Goal: Task Accomplishment & Management: Manage account settings

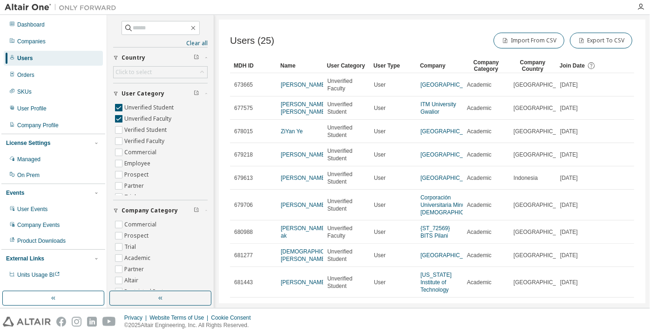
scroll to position [469, 0]
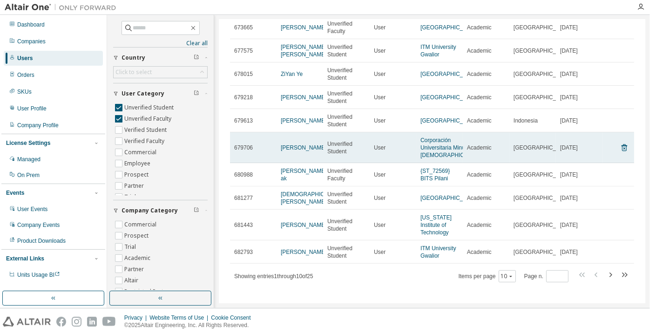
scroll to position [60, 0]
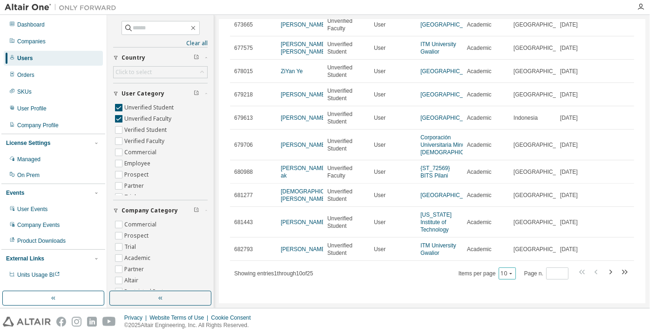
click at [508, 272] on icon "button" at bounding box center [511, 274] width 6 height 6
click at [500, 260] on div "100" at bounding box center [505, 260] width 75 height 11
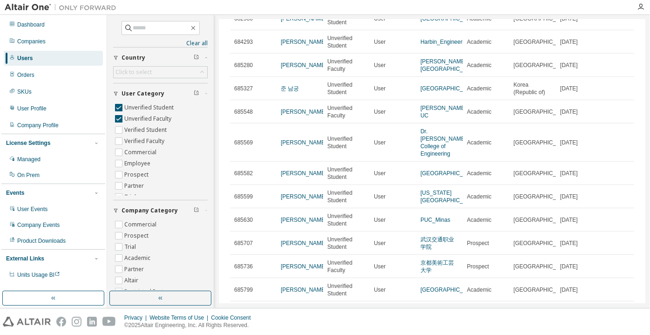
scroll to position [272, 0]
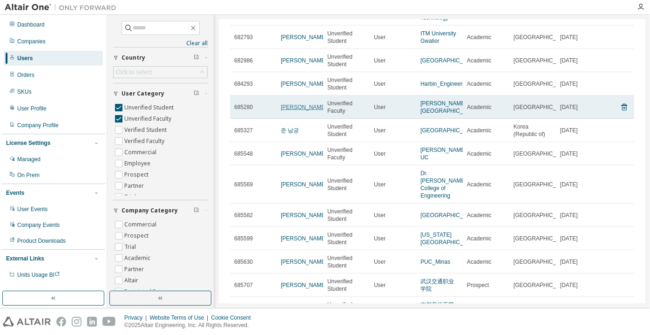
click at [298, 110] on link "[PERSON_NAME]" at bounding box center [304, 107] width 46 height 7
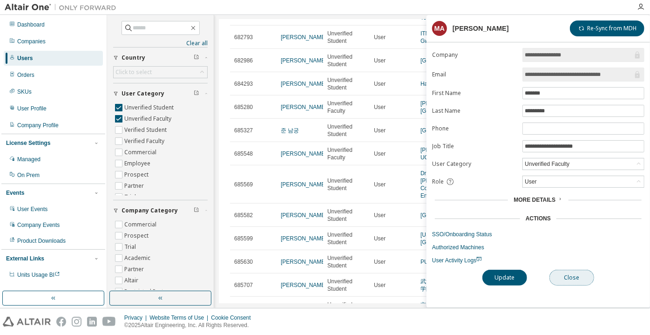
click at [578, 271] on button "Close" at bounding box center [572, 278] width 45 height 16
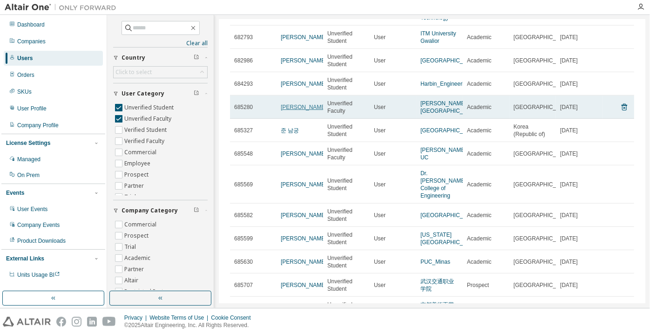
click at [305, 109] on link "[PERSON_NAME]" at bounding box center [304, 107] width 46 height 7
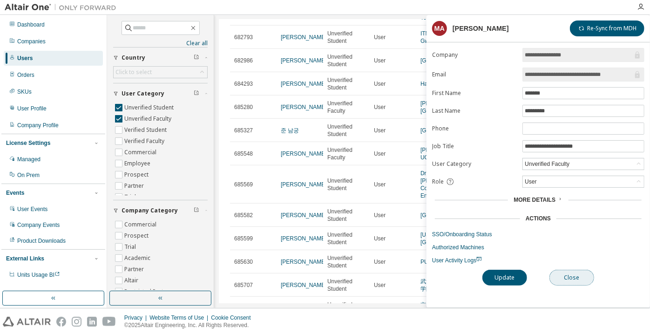
click at [567, 277] on button "Close" at bounding box center [572, 278] width 45 height 16
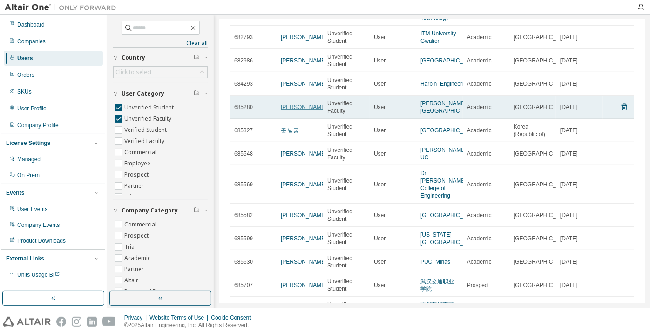
click at [300, 110] on link "[PERSON_NAME]" at bounding box center [304, 107] width 46 height 7
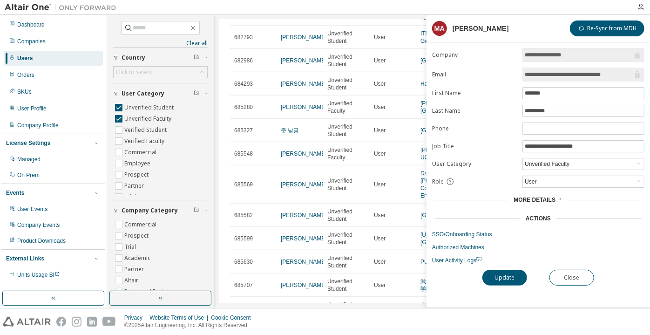
drag, startPoint x: 625, startPoint y: 78, endPoint x: 578, endPoint y: 78, distance: 47.0
click at [578, 78] on input "**********" at bounding box center [579, 74] width 108 height 9
